Goal: Task Accomplishment & Management: Complete application form

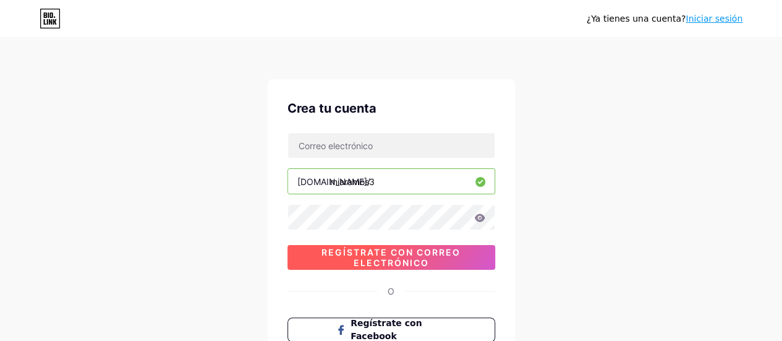
click at [390, 258] on font "Regístrate con correo electrónico" at bounding box center [390, 257] width 139 height 21
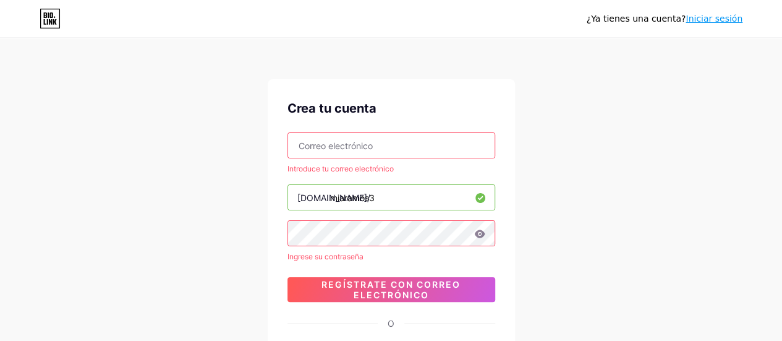
click at [383, 150] on input "text" at bounding box center [391, 145] width 206 height 25
type input "[EMAIL_ADDRESS][DOMAIN_NAME]"
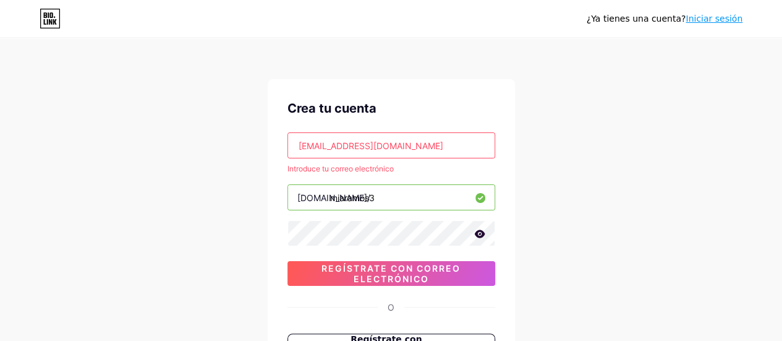
click at [478, 234] on icon at bounding box center [479, 233] width 11 height 9
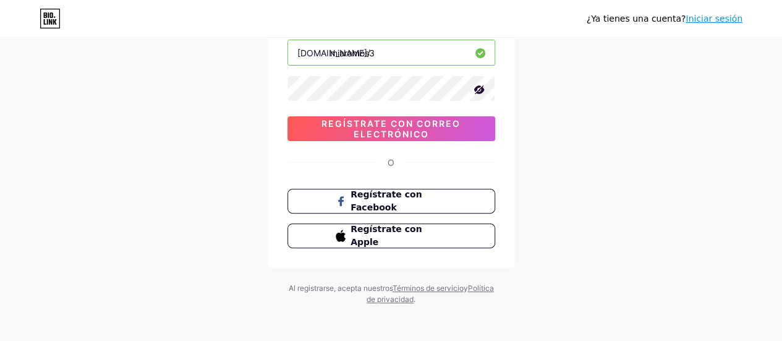
scroll to position [146, 0]
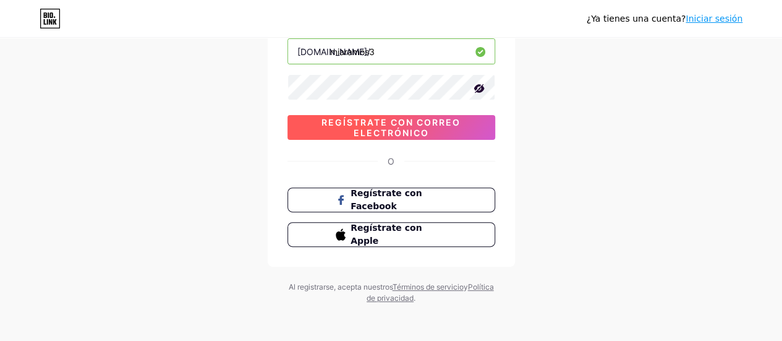
click at [452, 123] on font "Regístrate con correo electrónico" at bounding box center [390, 127] width 139 height 21
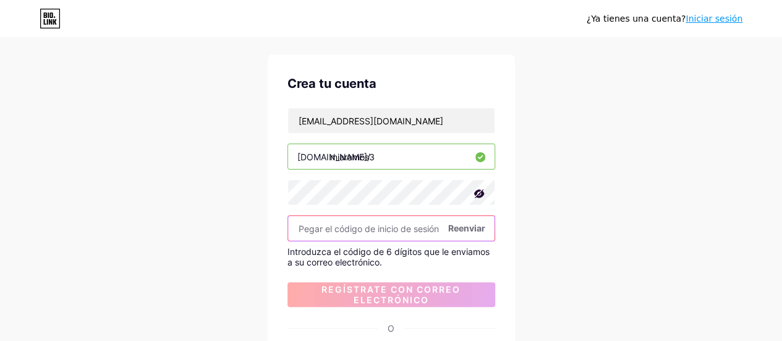
scroll to position [25, 0]
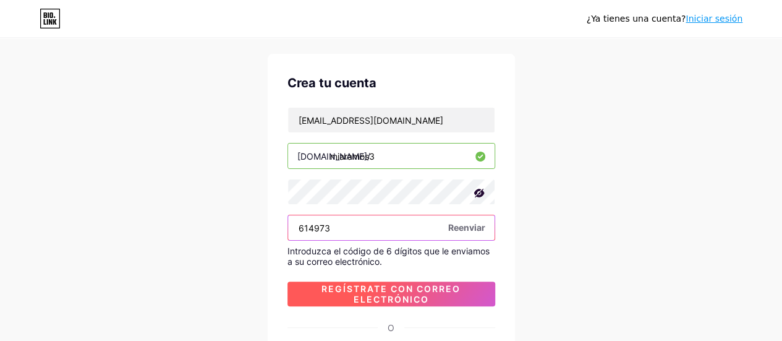
type input "614973"
click at [425, 287] on font "Regístrate con correo electrónico" at bounding box center [390, 293] width 139 height 21
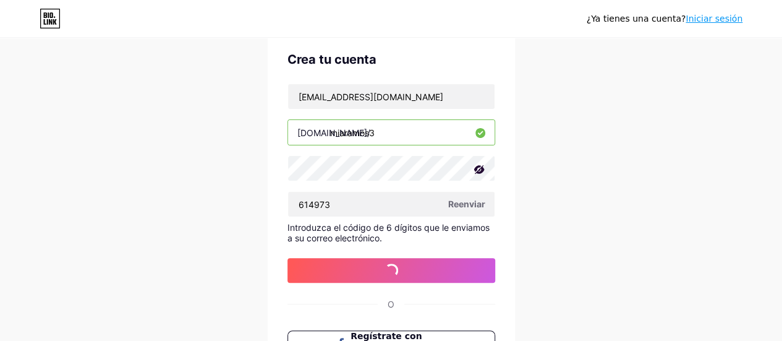
scroll to position [0, 0]
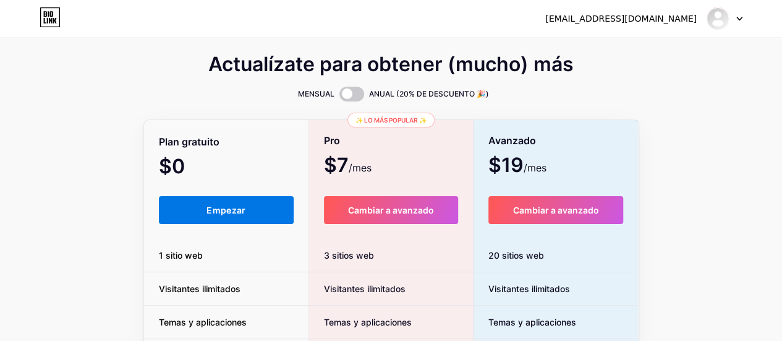
click at [247, 211] on button "Empezar" at bounding box center [226, 210] width 135 height 28
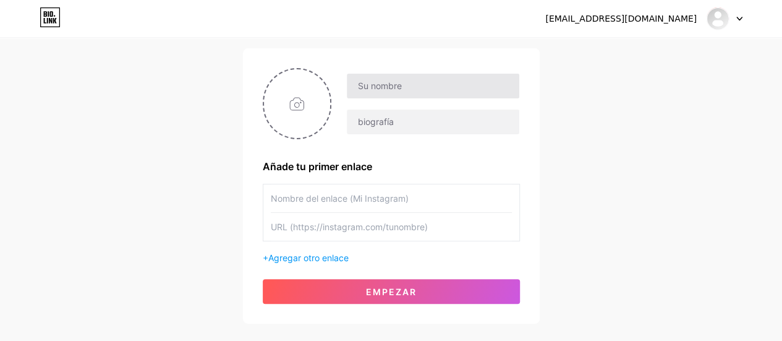
scroll to position [78, 0]
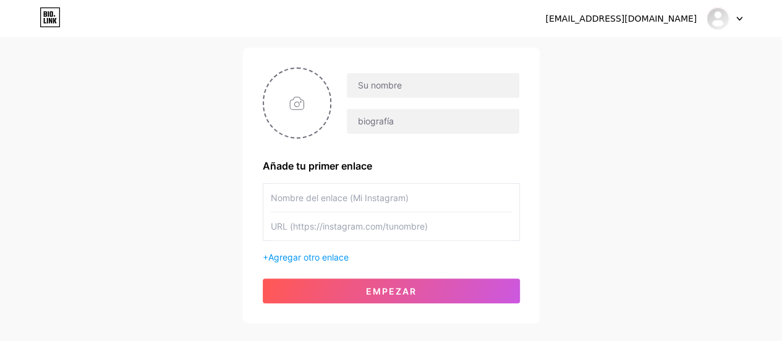
click at [373, 184] on input "text" at bounding box center [391, 198] width 241 height 28
click at [346, 196] on input "Playlist para BAILAR" at bounding box center [391, 198] width 241 height 28
click at [290, 200] on input "Playlist para RECORDAR quien sos" at bounding box center [391, 198] width 241 height 28
type input "Playlist para RECORDAR quien sos"
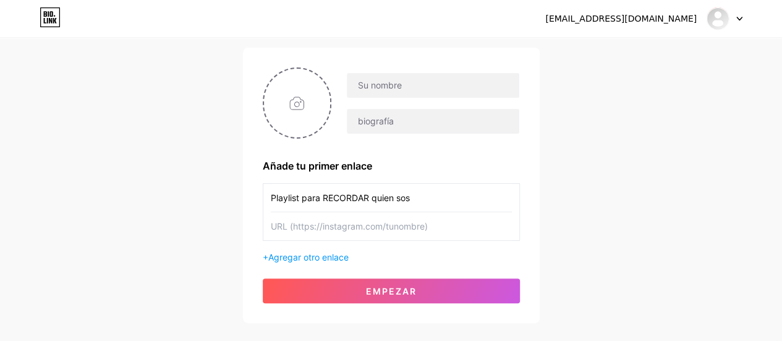
click at [294, 227] on input "text" at bounding box center [391, 226] width 241 height 28
paste input "[URL][DOMAIN_NAME]"
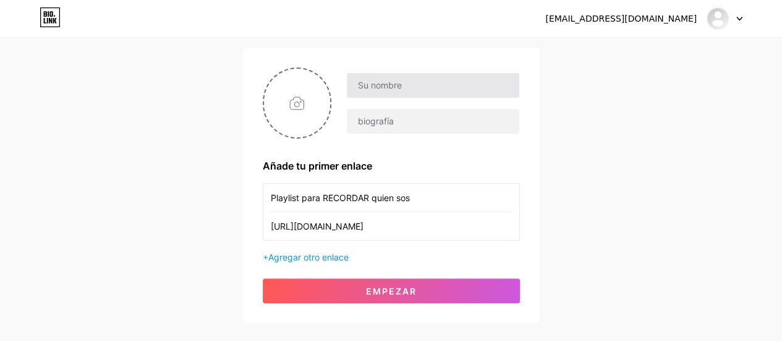
scroll to position [0, 232]
type input "[URL][DOMAIN_NAME]"
click at [477, 159] on div "Añade tu primer enlace" at bounding box center [391, 165] width 257 height 15
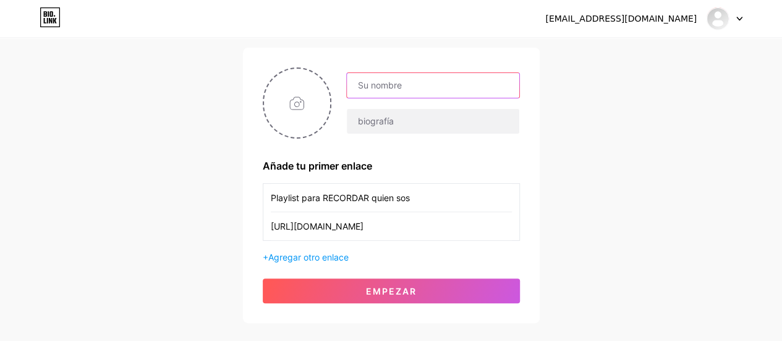
click at [412, 88] on input "text" at bounding box center [433, 85] width 172 height 25
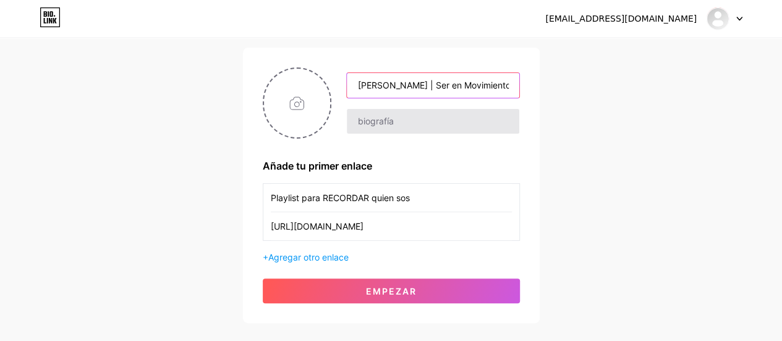
type input "[PERSON_NAME] | Ser en Movimiento"
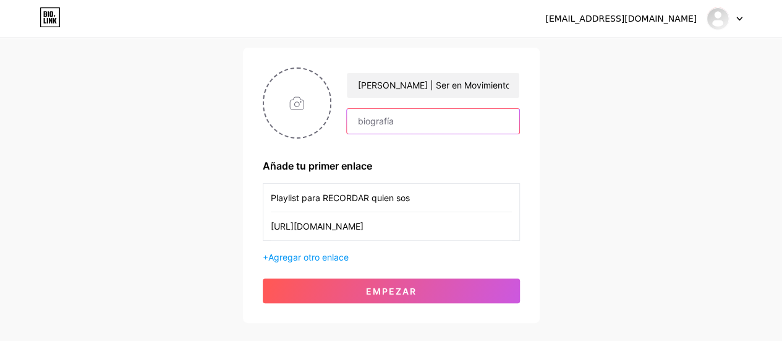
click at [421, 117] on input "text" at bounding box center [433, 121] width 172 height 25
type input "C"
click at [483, 120] on input "CONECTA con tu cuerpo, TRANSFORMA tu energia y VIVI Libre" at bounding box center [433, 121] width 172 height 25
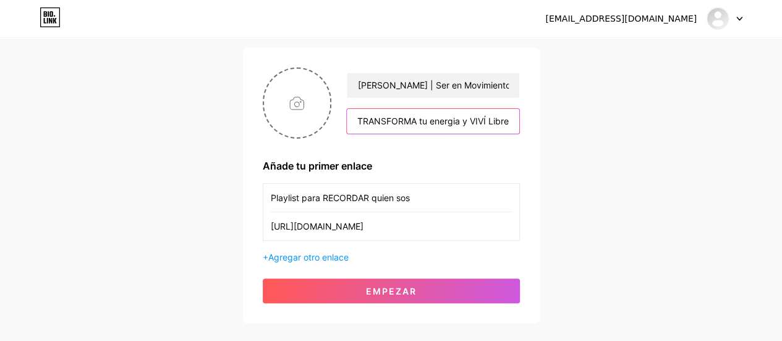
click at [501, 119] on input "CONECTA con tu cuerpo, TRANSFORMA tu energia y VIVÍ Libre" at bounding box center [433, 121] width 172 height 25
click at [441, 121] on input "CONECTA con tu cuerpo, TRANSFORMA tu energia y VIVÍ LIBRE" at bounding box center [433, 121] width 172 height 25
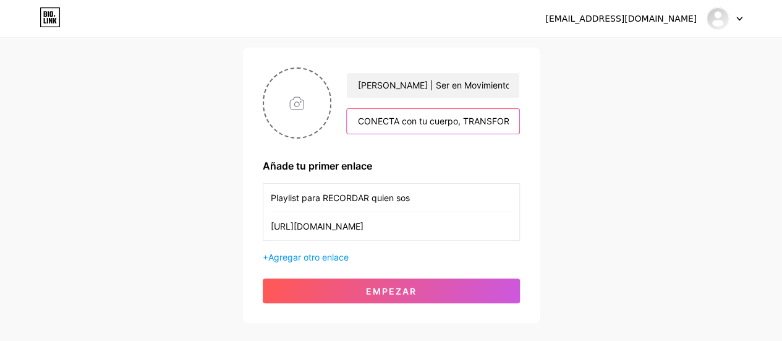
click at [399, 122] on input "CONECTA con tu cuerpo, TRANSFORMA tu energía y VIVÍ LIBRE" at bounding box center [433, 121] width 172 height 25
click at [413, 123] on input "CONECTÁ con tu cuerpo, TRANSFORMA tu energía y VIVÍ LIBRE" at bounding box center [433, 121] width 172 height 25
click at [512, 122] on input "CONECTÁ con tu cuerpo, TRANSFORMÁ tu energía y VIVÍ LIBRE" at bounding box center [433, 121] width 172 height 25
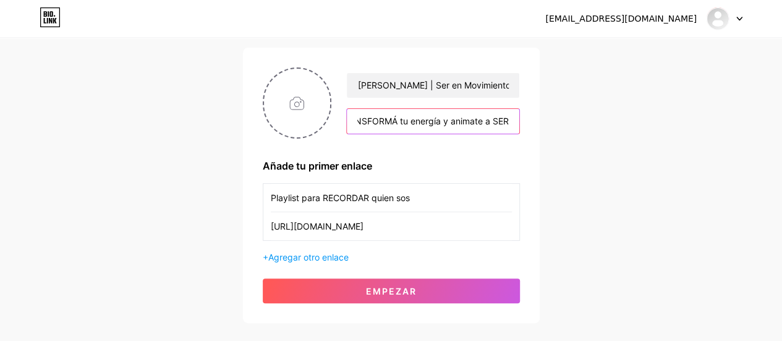
click at [468, 121] on input "CONECTÁ con tu cuerpo, TRANSFORMÁ tu energía y animate a SER" at bounding box center [433, 121] width 172 height 25
click at [452, 121] on input "CONECTÁ con tu cuerpo, TRANSFORMÁ tu energía y vivi desde el SER" at bounding box center [433, 121] width 172 height 25
click at [449, 121] on input "CONECTÁ con tu cuerpo, TRANSFORMÁ tu energía y viví desde el SER" at bounding box center [433, 121] width 172 height 25
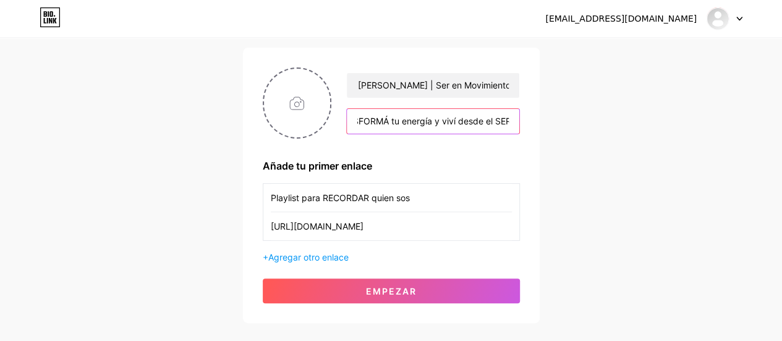
click at [449, 121] on input "CONECTÁ con tu cuerpo, TRANSFORMÁ tu energía y viví desde el SER" at bounding box center [433, 121] width 172 height 25
type input "CONECTÁ con tu cuerpo, TRANSFORMÁ tu energía y VIVÍ desde el SER"
click at [470, 138] on div "[PERSON_NAME] | Ser en Movimiento CONECTÁ con tu cuerpo, TRANSFORMÁ tu energía …" at bounding box center [391, 184] width 257 height 235
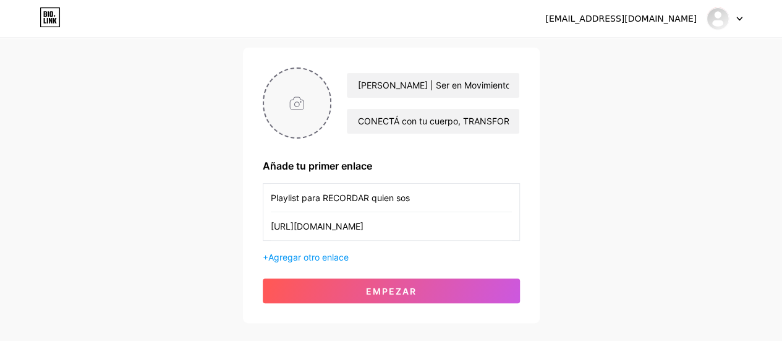
click at [303, 112] on input "file" at bounding box center [297, 103] width 67 height 69
type input "C:\fakepath\438626990_802663835253431_5494876641926596225_n.jpg"
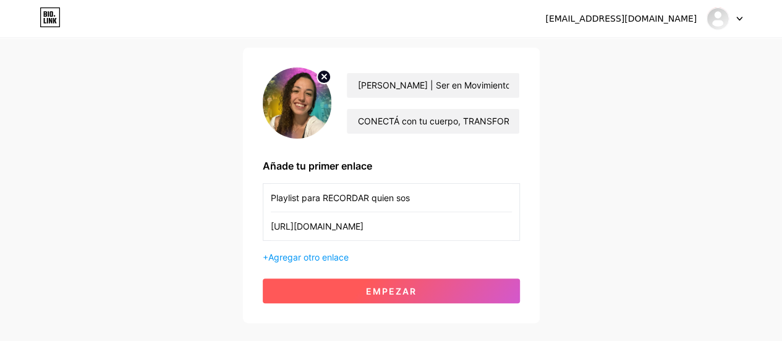
click at [423, 294] on button "Empezar" at bounding box center [391, 290] width 257 height 25
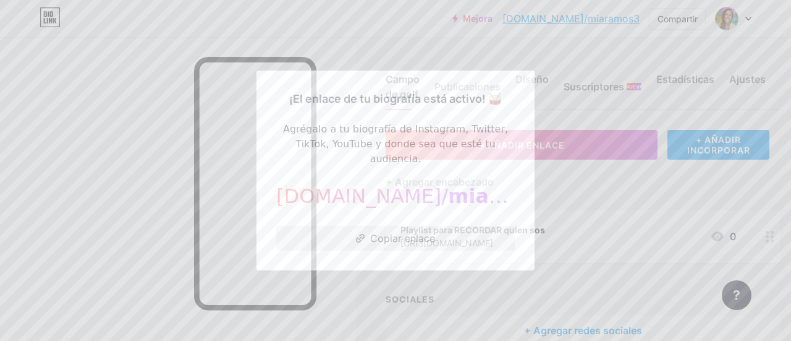
click at [408, 232] on font "Copiar enlace" at bounding box center [402, 238] width 65 height 12
click at [407, 235] on font "Copiar enlace" at bounding box center [402, 238] width 65 height 12
click at [371, 146] on font "Agrégalo a tu biografía de Instagram, Twitter, TikTok, YouTube y donde sea que …" at bounding box center [395, 143] width 225 height 41
click at [493, 101] on font "¡El enlace de tu biografía está activo! 🥁" at bounding box center [395, 98] width 213 height 13
click at [448, 184] on font "miaramos3" at bounding box center [510, 195] width 124 height 23
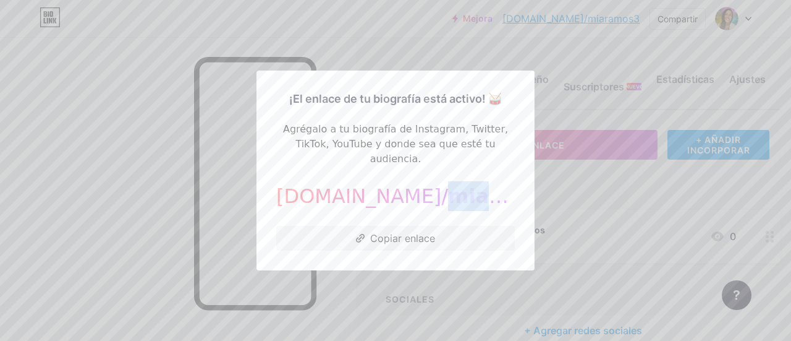
drag, startPoint x: 443, startPoint y: 177, endPoint x: 441, endPoint y: 205, distance: 27.9
click at [441, 205] on div "¡El enlace de tu biografía está activo! 🥁 Agrégalo a tu biografía de Instagram,…" at bounding box center [395, 170] width 239 height 160
click at [448, 188] on font "miaramos3" at bounding box center [510, 195] width 124 height 23
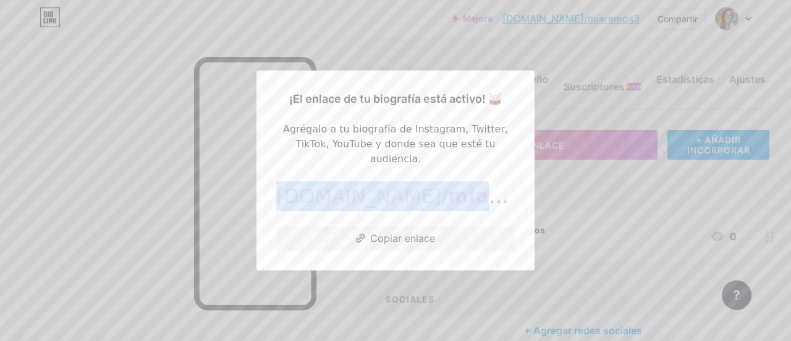
click at [448, 188] on font "miaramos3" at bounding box center [510, 195] width 124 height 23
click at [431, 236] on button "Copiar enlace" at bounding box center [395, 238] width 239 height 25
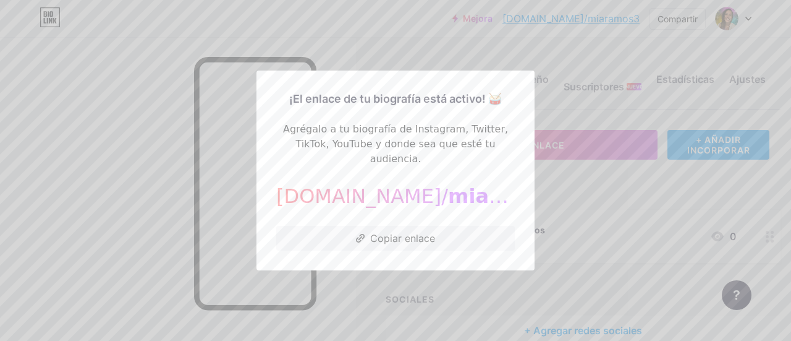
click at [494, 181] on div "[DOMAIN_NAME]/ miaramos3" at bounding box center [395, 196] width 239 height 30
click at [545, 185] on div at bounding box center [395, 170] width 791 height 341
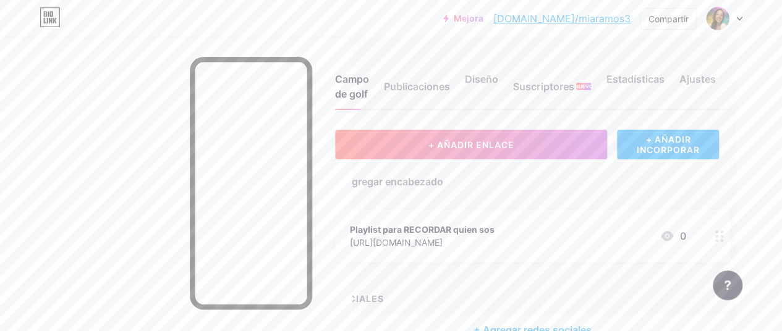
scroll to position [0, 24]
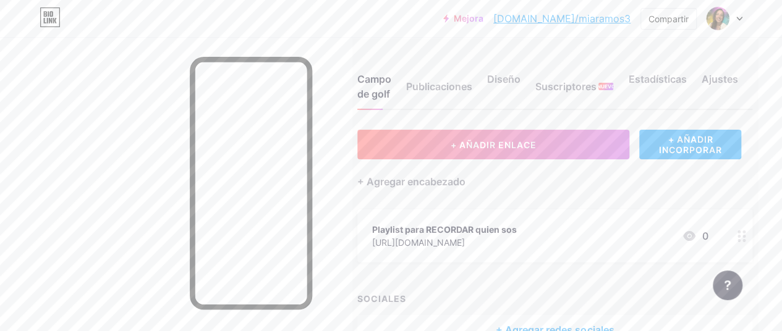
click at [735, 234] on div "Playlist para RECORDAR quien sos [URL][DOMAIN_NAME] 0" at bounding box center [554, 236] width 395 height 53
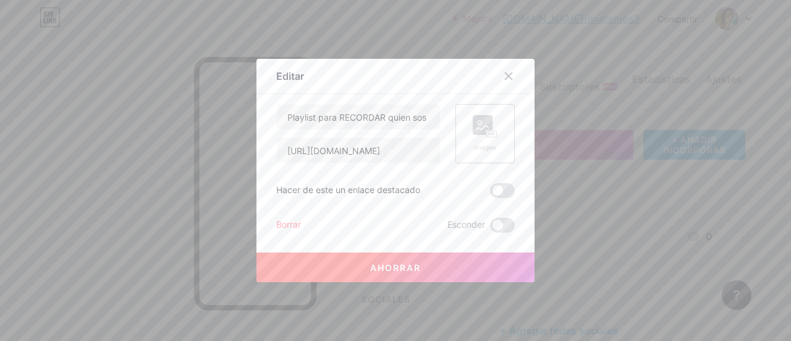
click at [474, 127] on rect at bounding box center [483, 125] width 20 height 20
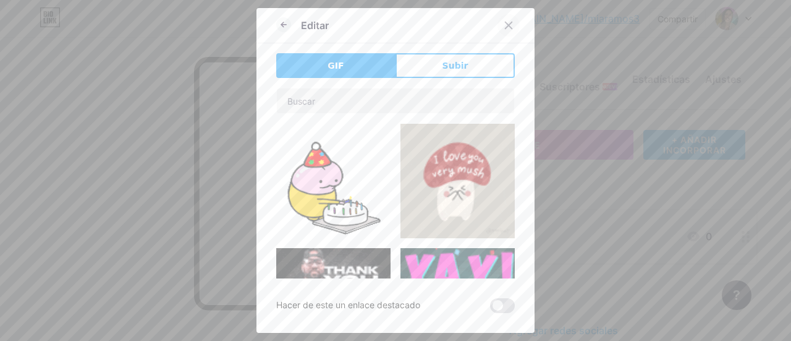
click at [506, 27] on icon at bounding box center [509, 25] width 10 height 10
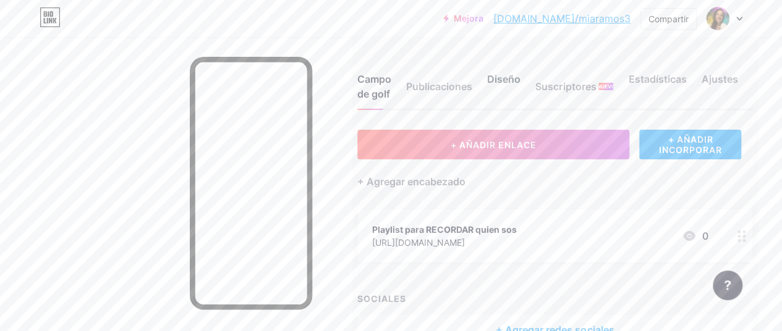
drag, startPoint x: 497, startPoint y: 69, endPoint x: 502, endPoint y: 80, distance: 13.0
click at [502, 80] on div "Campo de golf Publicaciones Diseño Suscriptores NUEVO Estadísticas Ajustes" at bounding box center [554, 81] width 395 height 58
click at [502, 80] on font "Diseño" at bounding box center [503, 79] width 33 height 12
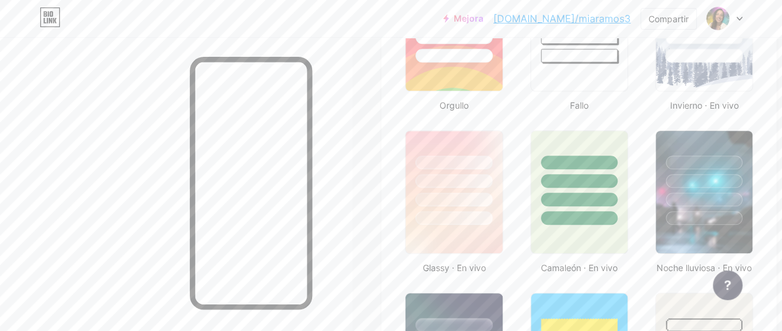
scroll to position [697, 0]
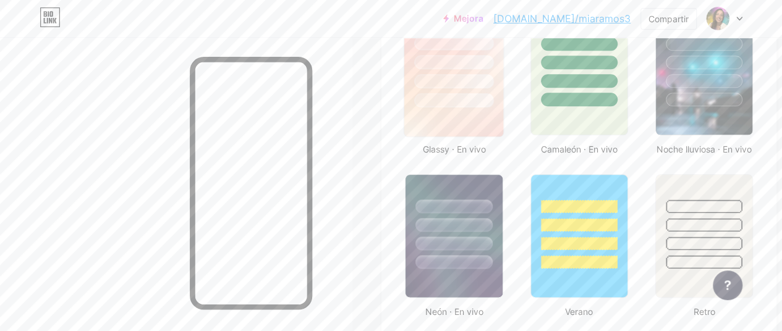
click at [481, 96] on div at bounding box center [453, 100] width 79 height 14
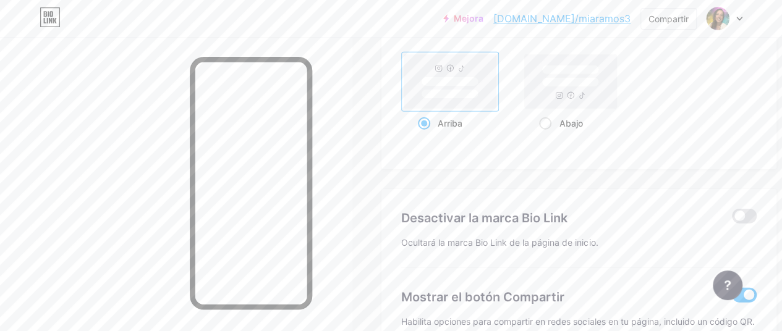
scroll to position [1703, 0]
click at [551, 127] on span at bounding box center [545, 125] width 12 height 12
click at [547, 137] on input "Abajo" at bounding box center [543, 141] width 8 height 8
radio input "true"
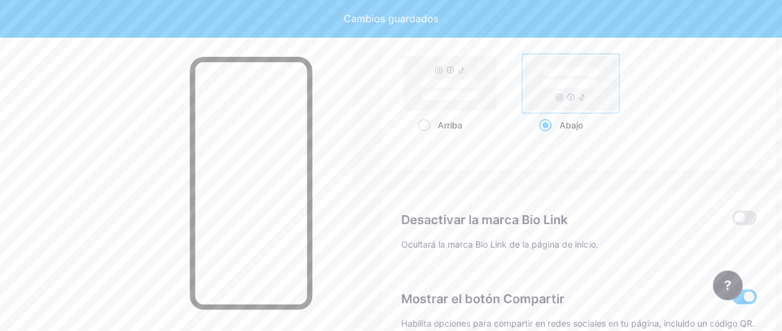
scroll to position [1783, 0]
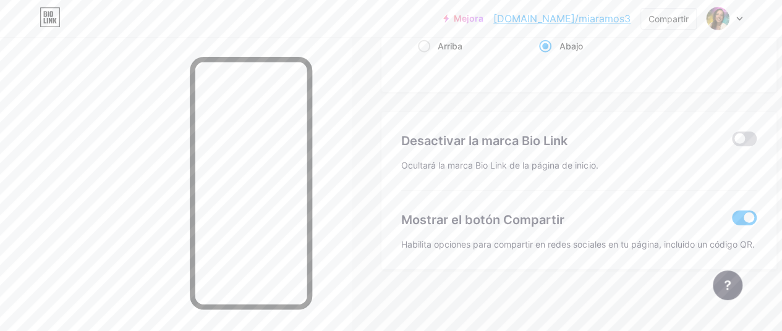
click at [739, 143] on span at bounding box center [744, 139] width 25 height 15
click at [732, 142] on input "checkbox" at bounding box center [732, 142] width 0 height 0
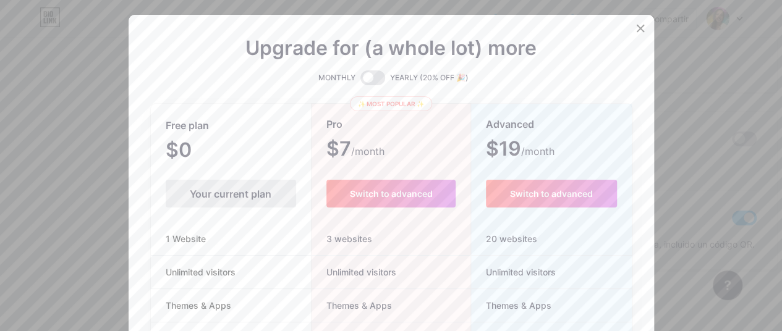
scroll to position [1773, 0]
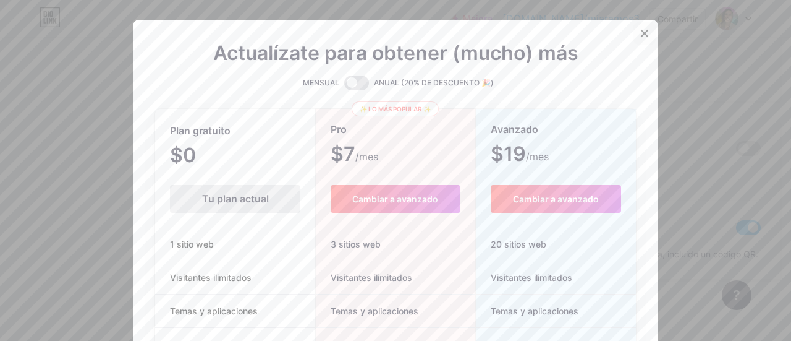
click at [640, 32] on icon at bounding box center [645, 33] width 10 height 10
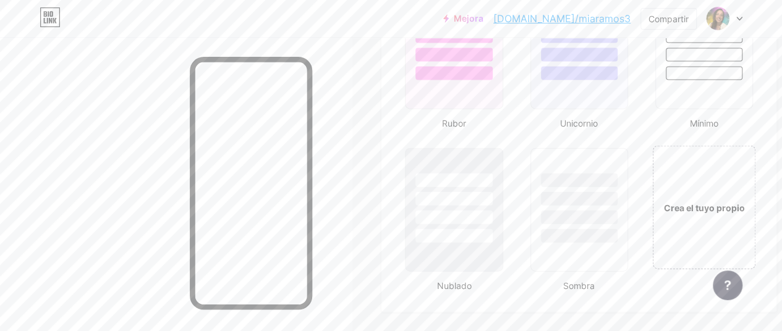
scroll to position [1377, 0]
click at [492, 222] on div at bounding box center [454, 191] width 100 height 97
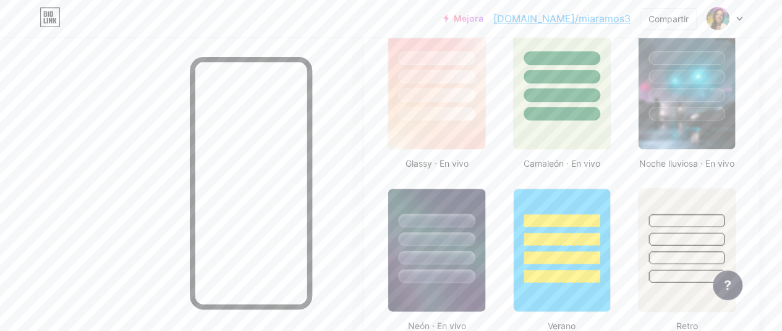
scroll to position [677, 17]
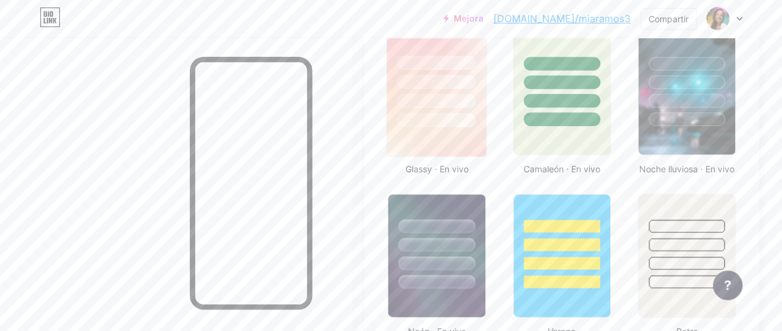
click at [468, 131] on img at bounding box center [437, 93] width 100 height 126
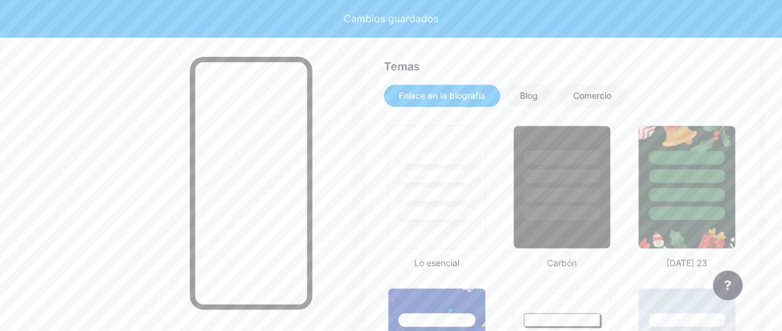
scroll to position [231, 17]
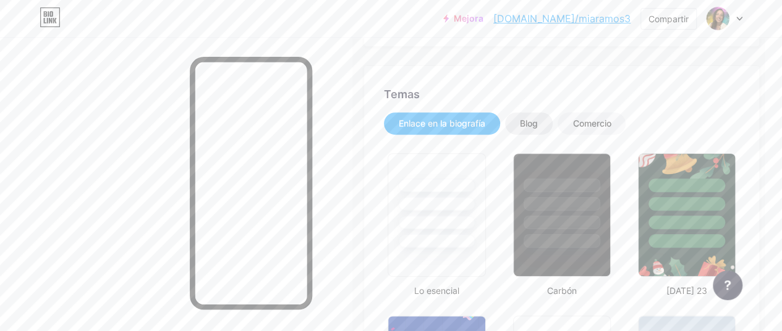
click at [528, 124] on font "Blog" at bounding box center [529, 123] width 18 height 11
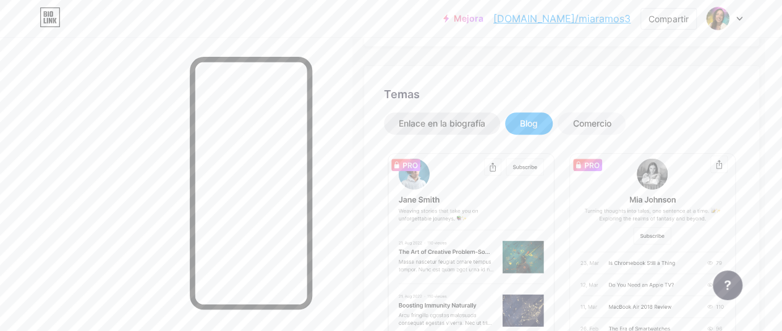
click at [468, 114] on div "Enlace en la biografía" at bounding box center [442, 123] width 116 height 22
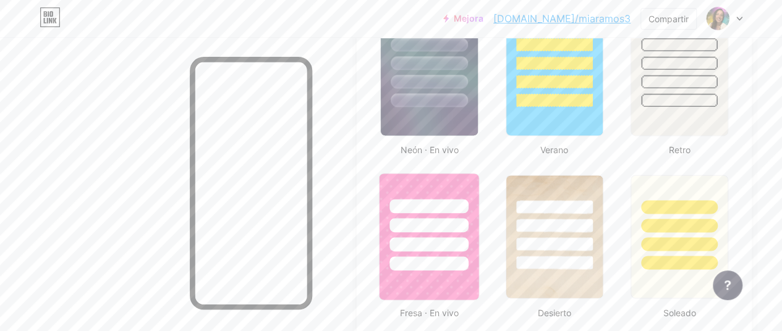
click at [456, 223] on div at bounding box center [428, 225] width 79 height 14
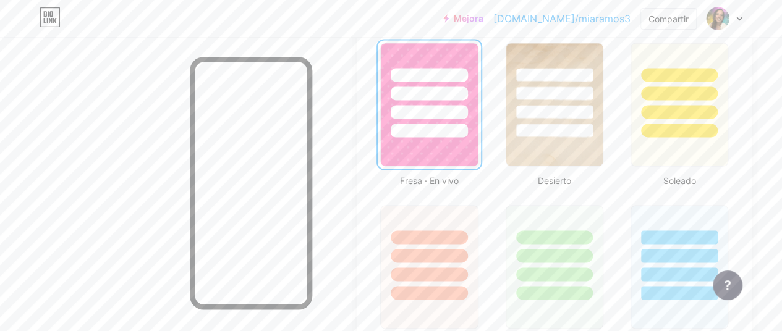
scroll to position [996, 25]
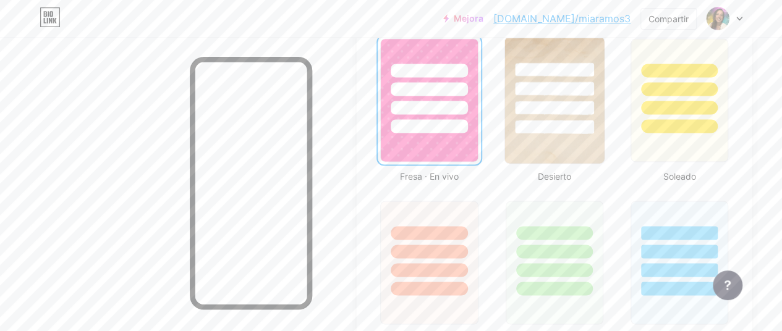
click at [543, 134] on img at bounding box center [554, 100] width 100 height 126
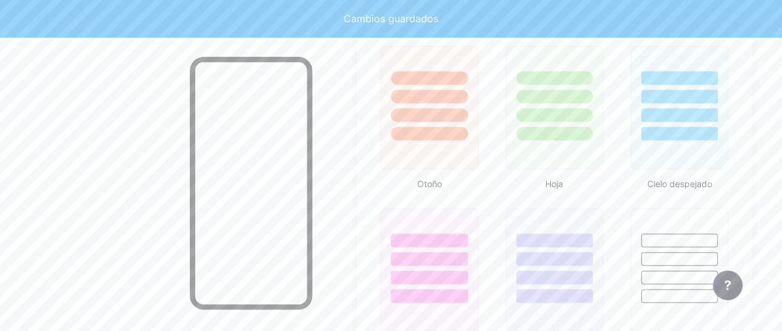
scroll to position [1157, 25]
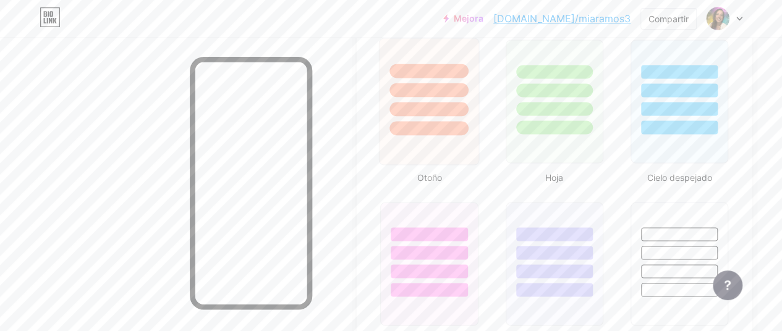
click at [468, 130] on div at bounding box center [428, 128] width 79 height 14
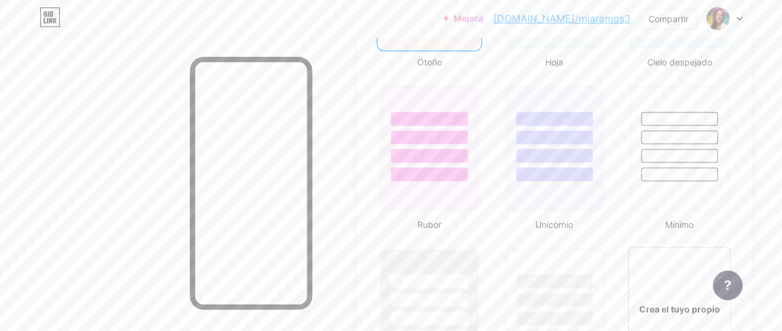
scroll to position [1273, 25]
click at [462, 159] on div at bounding box center [428, 155] width 79 height 14
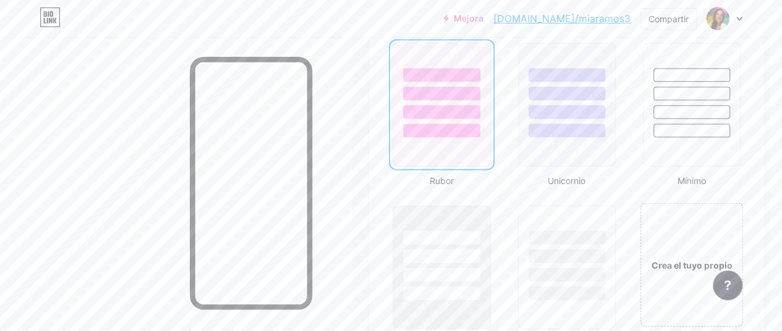
scroll to position [1316, 12]
click at [545, 124] on div at bounding box center [566, 131] width 79 height 14
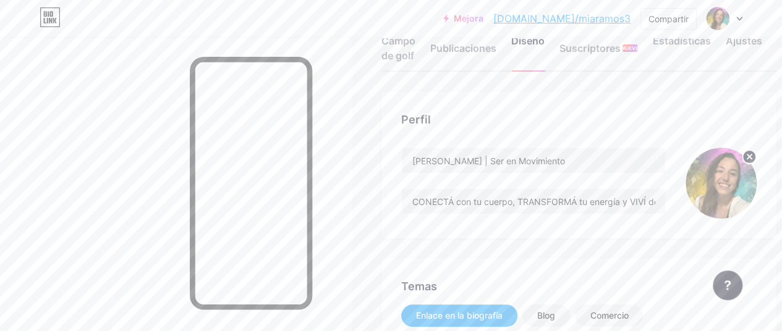
scroll to position [0, 0]
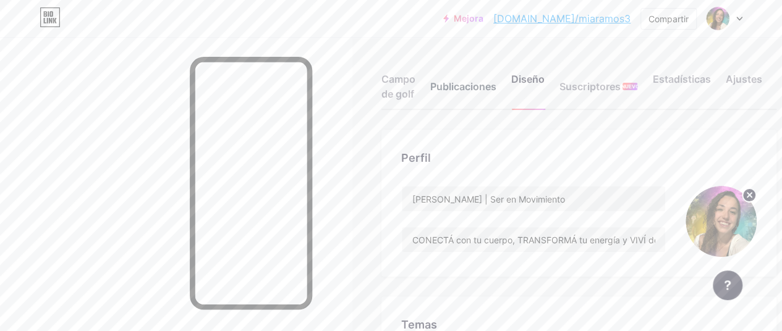
click at [460, 90] on font "Publicaciones" at bounding box center [463, 86] width 66 height 12
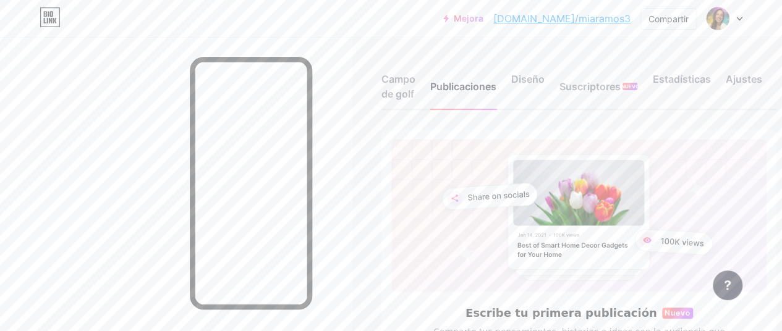
scroll to position [137, 0]
